Goal: Information Seeking & Learning: Learn about a topic

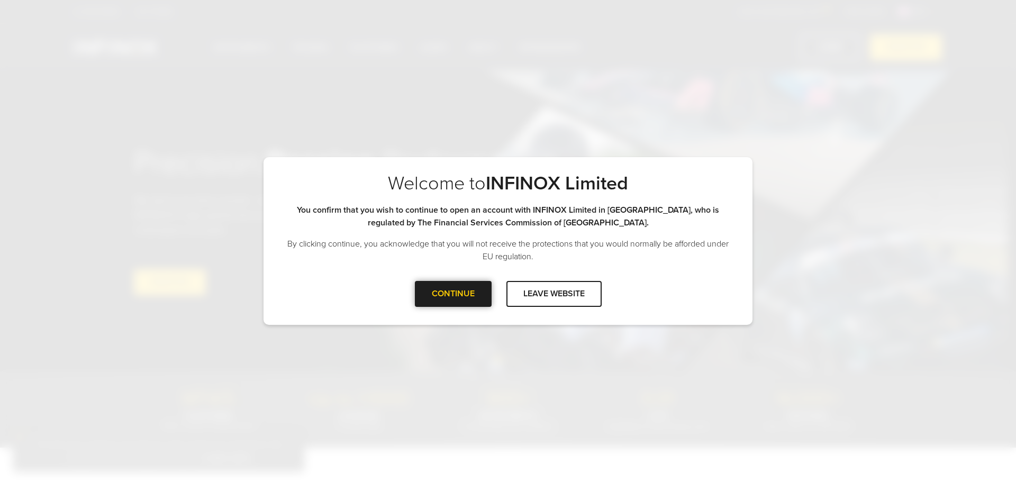
click at [452, 292] on div "CONTINUE" at bounding box center [453, 294] width 77 height 26
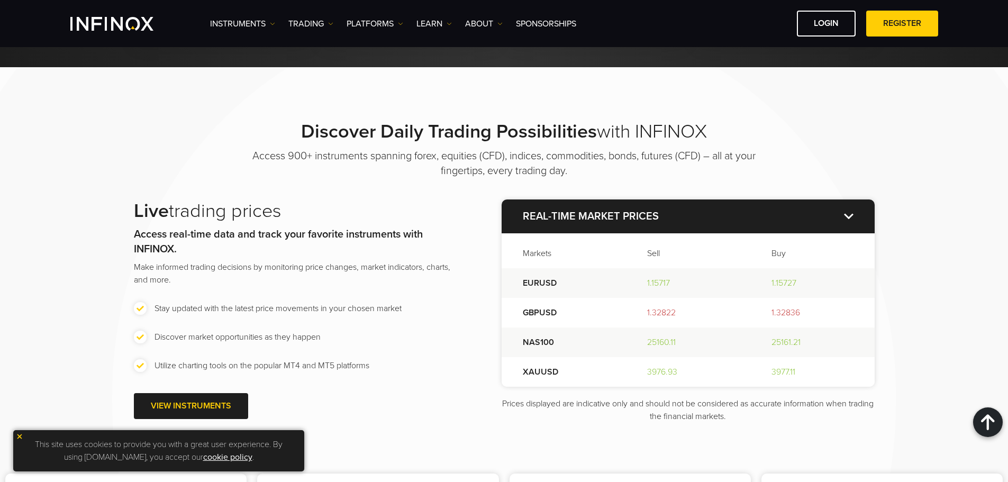
scroll to position [1164, 0]
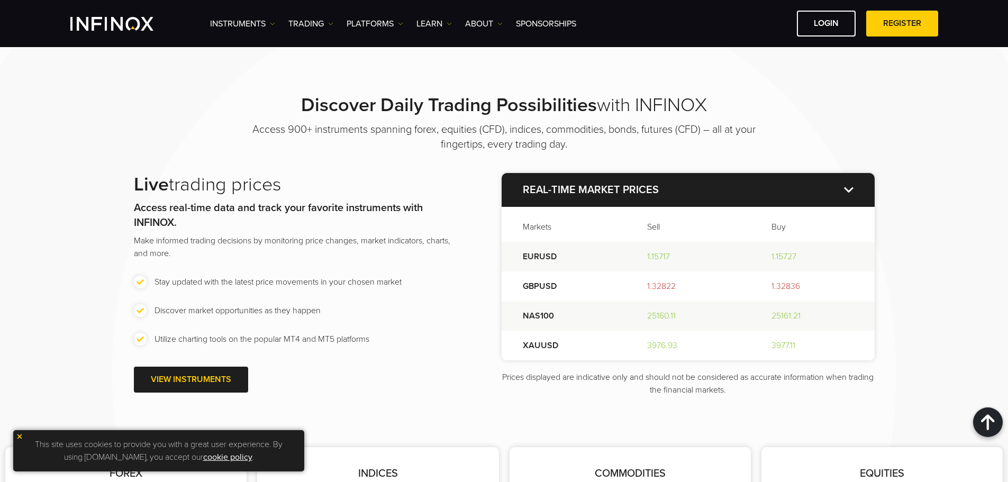
click at [17, 437] on img at bounding box center [19, 436] width 7 height 7
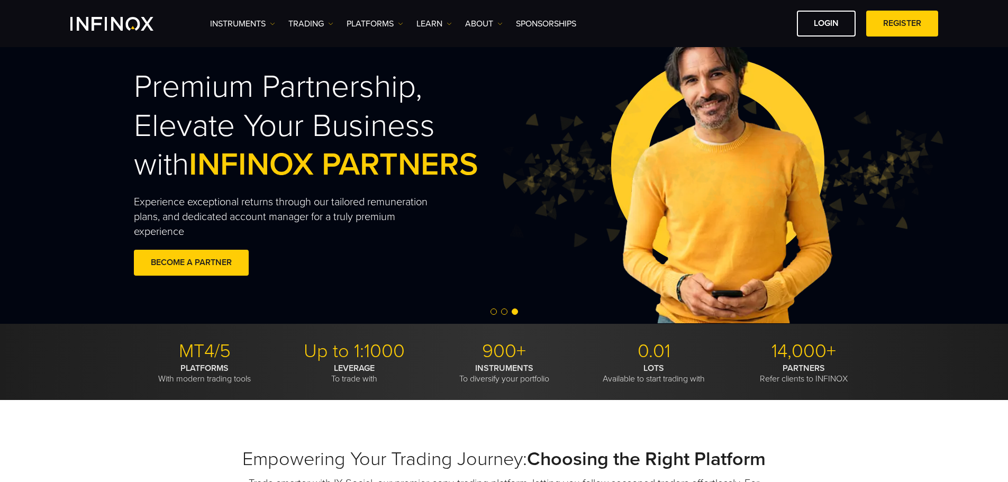
scroll to position [0, 0]
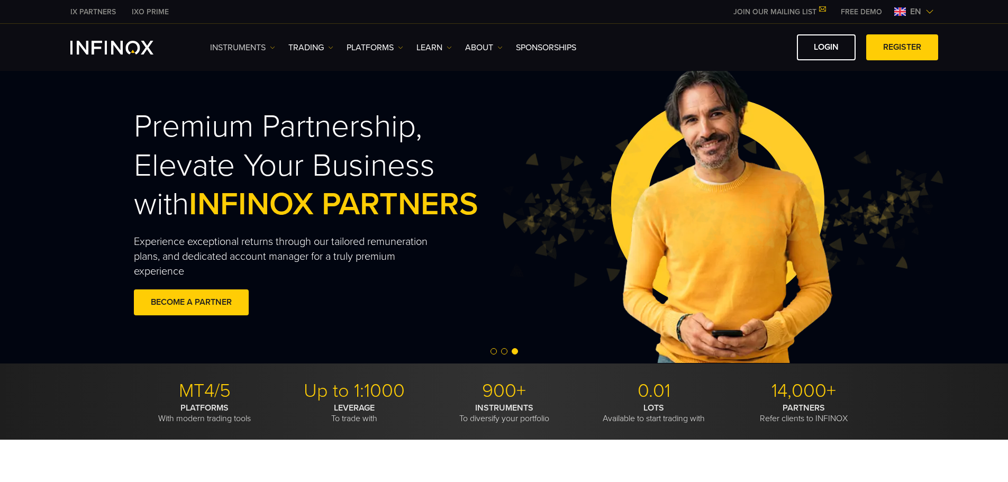
click at [267, 47] on link "Instruments" at bounding box center [242, 47] width 65 height 13
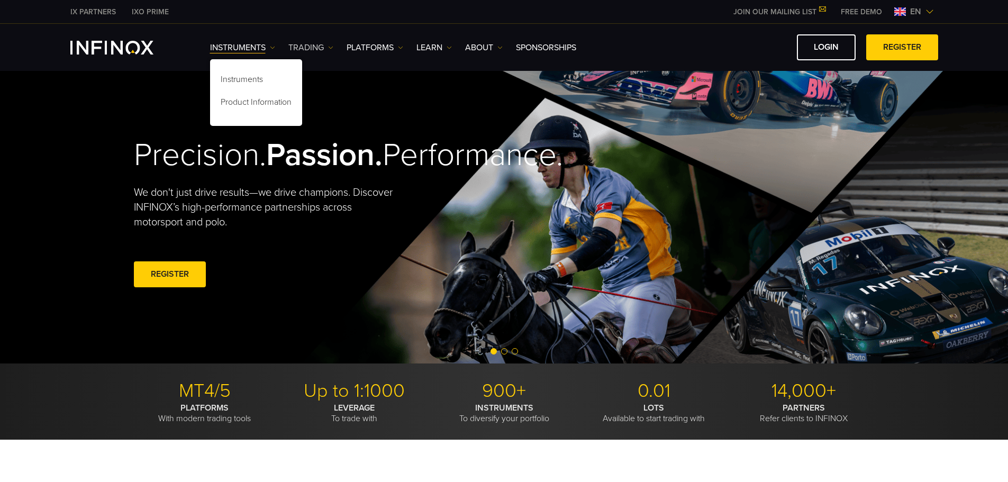
click at [328, 47] on img at bounding box center [330, 47] width 5 height 5
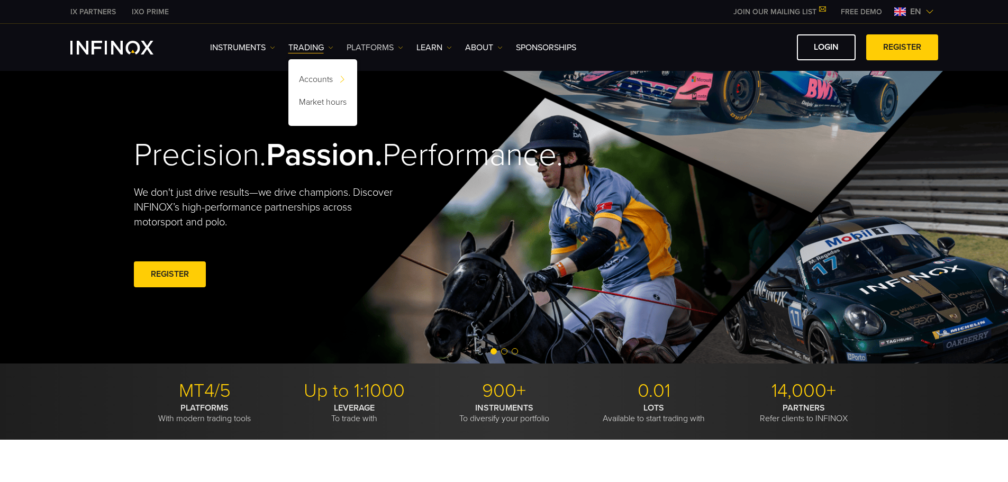
click at [394, 44] on link "PLATFORMS" at bounding box center [375, 47] width 57 height 13
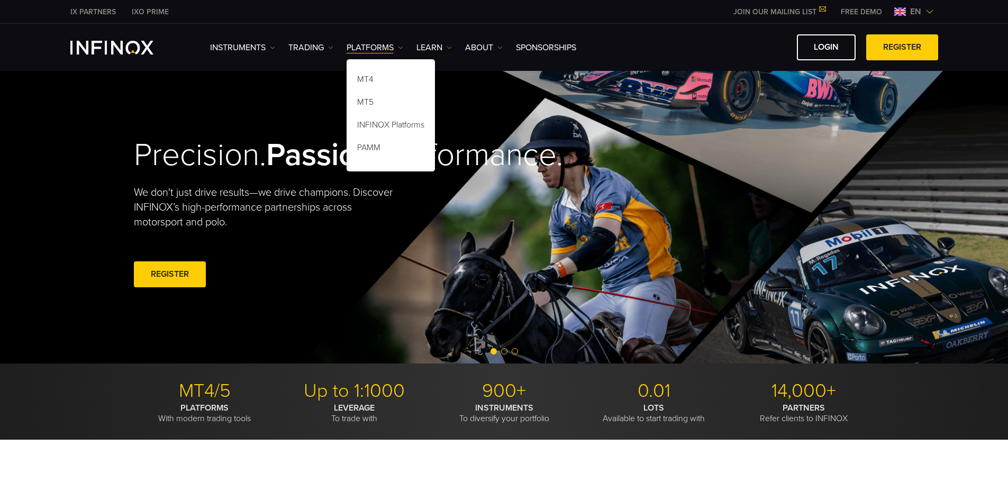
click at [148, 14] on link "IXO PRIME" at bounding box center [150, 11] width 53 height 11
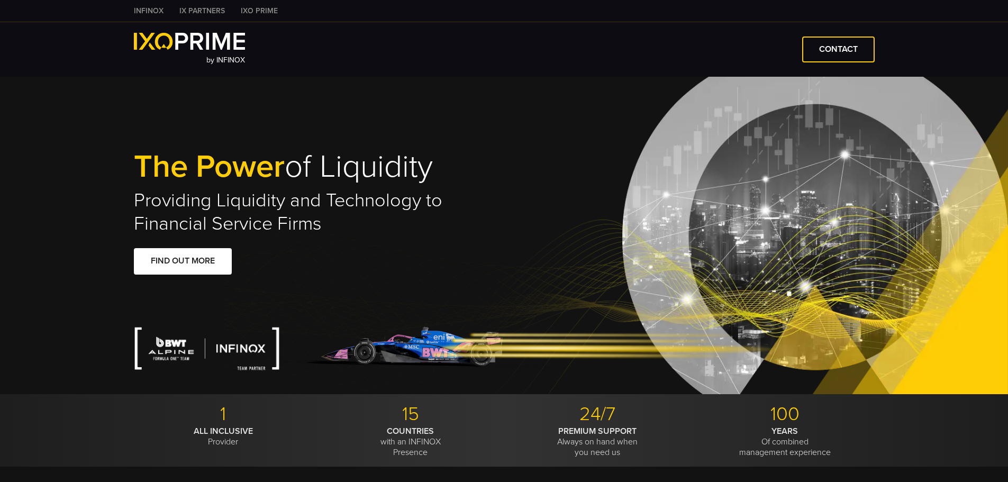
type input "****"
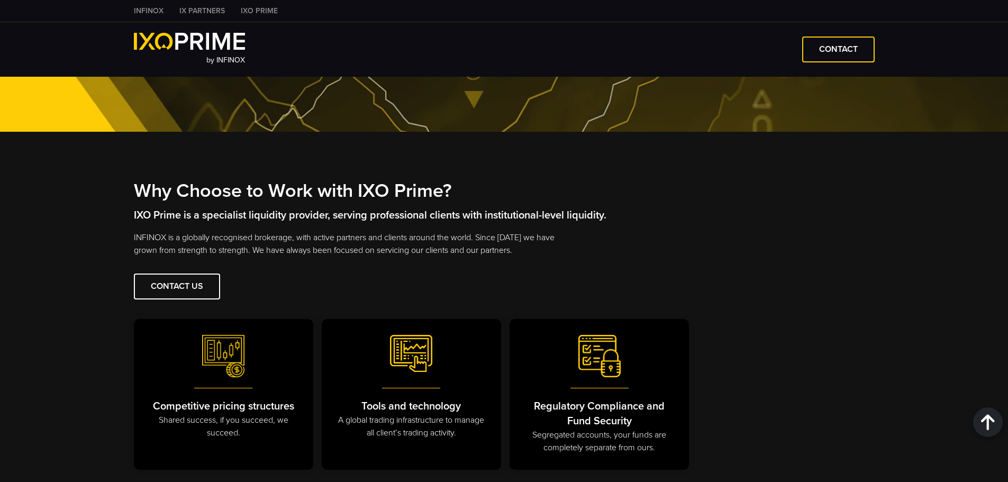
scroll to position [1164, 0]
